Goal: Obtain resource: Obtain resource

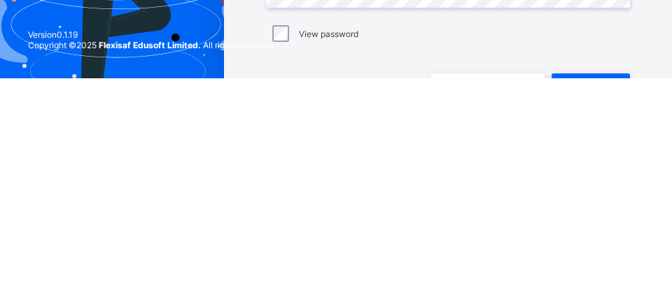
scroll to position [22, 0]
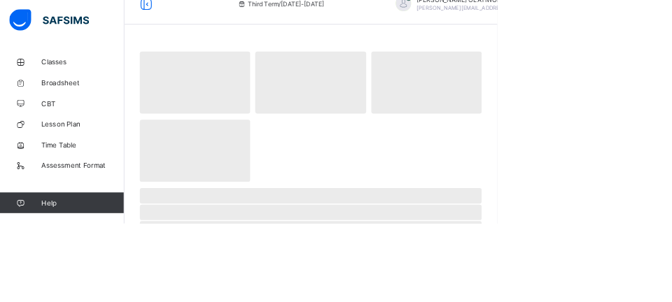
click at [70, 92] on link "Classes" at bounding box center [84, 84] width 168 height 28
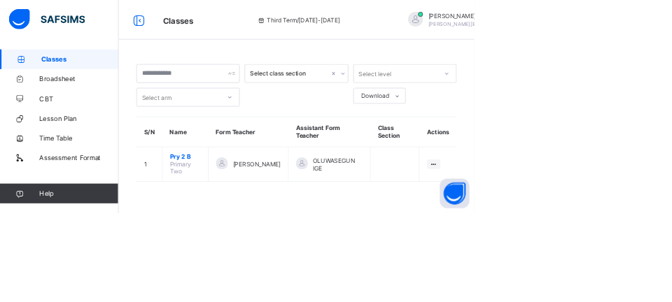
click at [248, 223] on span "Pry 2 B" at bounding box center [262, 222] width 43 height 10
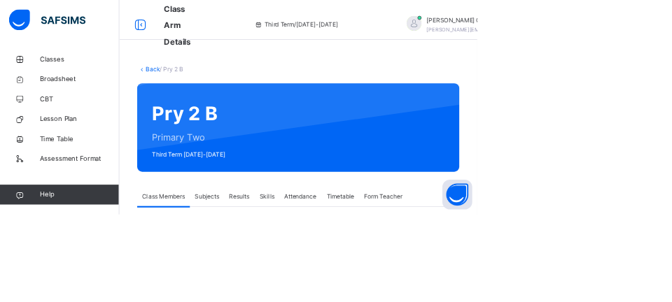
scroll to position [22, 0]
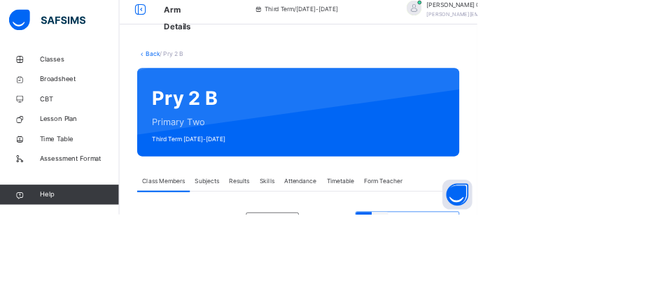
click at [341, 249] on span "Results" at bounding box center [337, 255] width 29 height 13
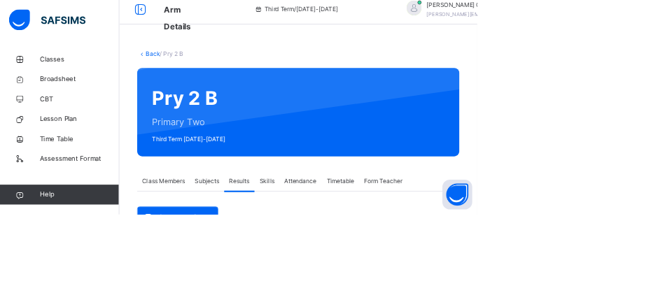
scroll to position [155, 0]
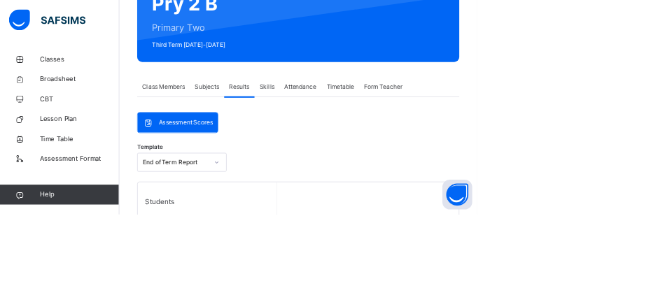
click at [76, 106] on span "Broadsheet" at bounding box center [112, 112] width 112 height 14
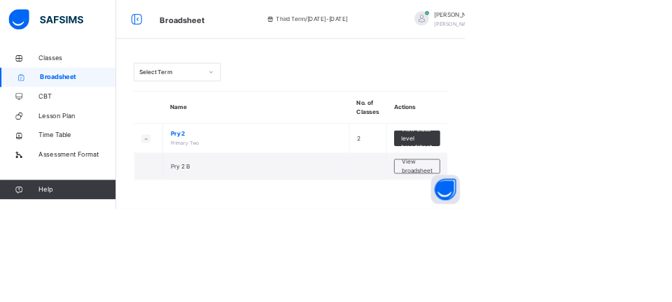
click at [607, 239] on span "View broadsheet" at bounding box center [603, 240] width 44 height 25
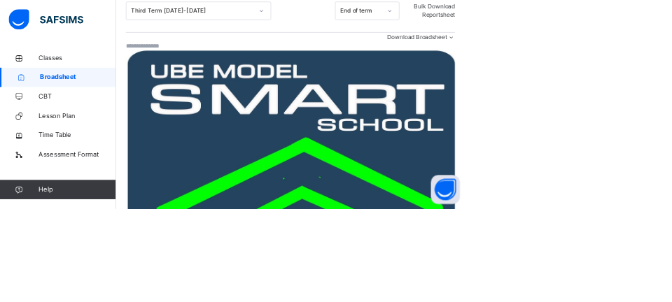
click at [616, 59] on span "Download Broadsheet" at bounding box center [602, 53] width 87 height 10
click at [0, 0] on li "PDF" at bounding box center [0, 0] width 0 height 0
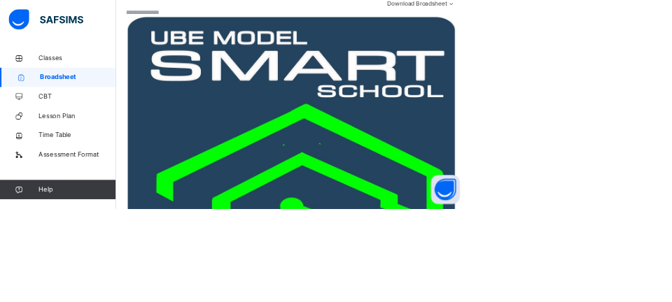
scroll to position [251, 0]
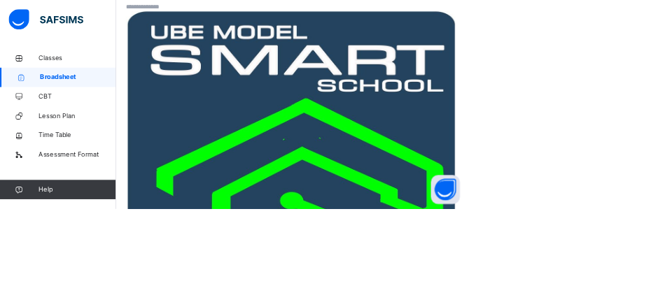
click at [0, 0] on ul "PDF Excel sheet" at bounding box center [0, 0] width 0 height 0
click at [0, 0] on li "PDF" at bounding box center [0, 0] width 0 height 0
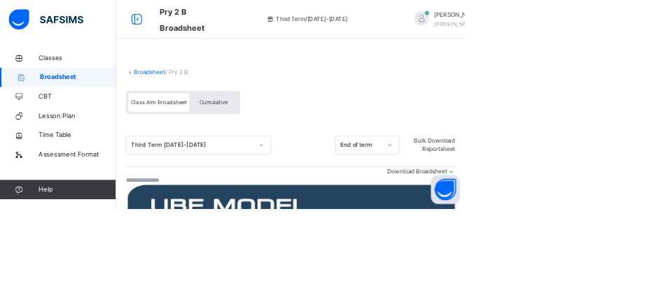
click at [307, 148] on span "Cumulative" at bounding box center [308, 148] width 41 height 10
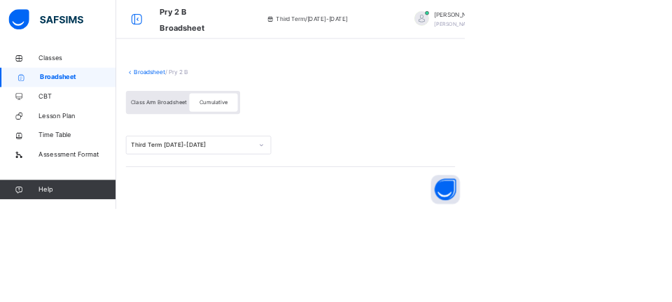
click at [223, 149] on span "Class Arm Broadsheet" at bounding box center [229, 148] width 81 height 10
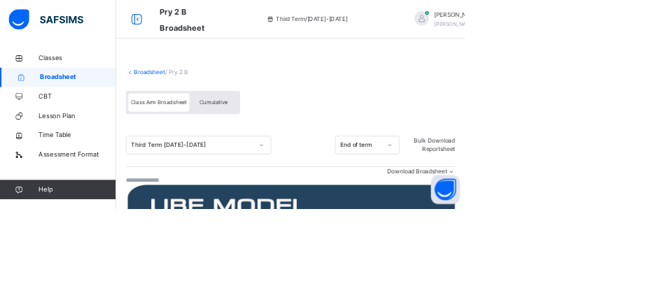
scroll to position [36, 801]
click at [629, 215] on span "Bulk Download Reportsheet" at bounding box center [627, 209] width 59 height 23
